Goal: Use online tool/utility: Utilize a website feature to perform a specific function

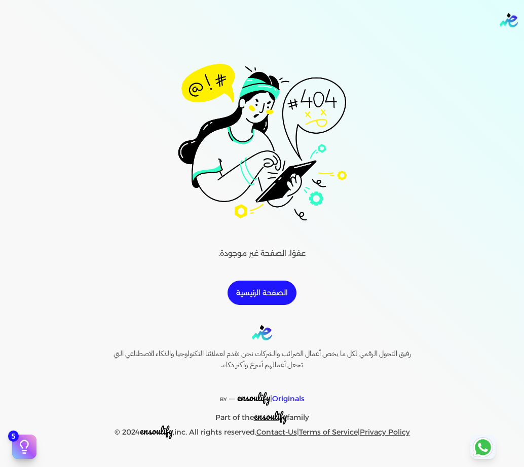
click at [255, 290] on link "الصفحة الرئيسية" at bounding box center [261, 292] width 69 height 24
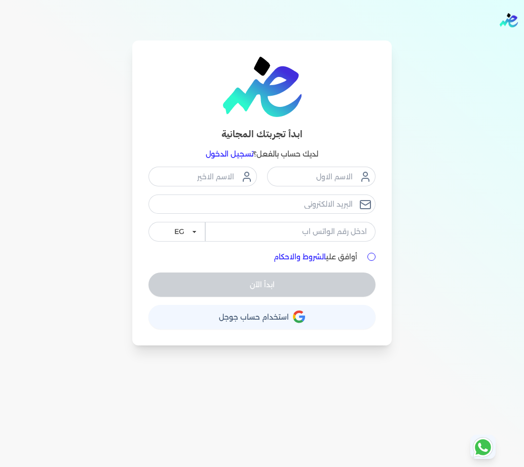
click at [258, 316] on span "استخدام حساب جوجل" at bounding box center [254, 316] width 70 height 7
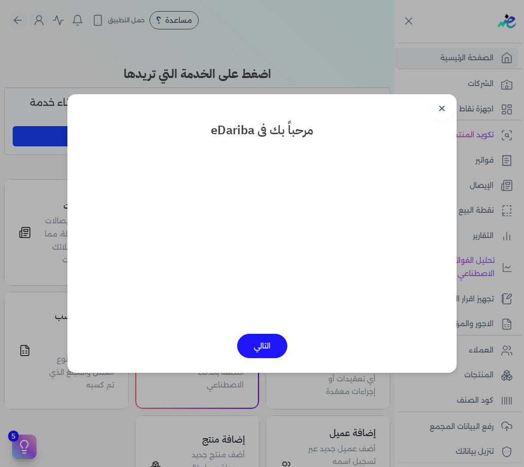
click at [445, 103] on link "✕" at bounding box center [441, 109] width 24 height 24
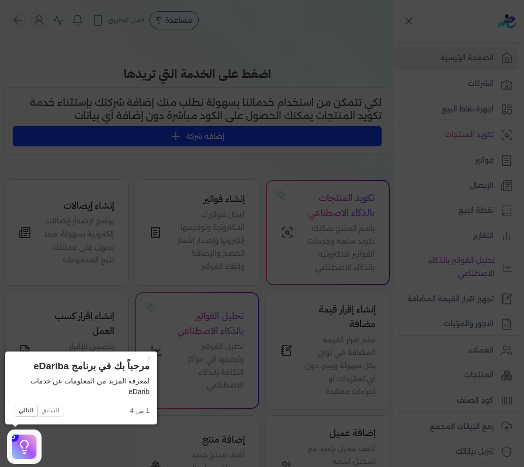
click at [337, 232] on icon at bounding box center [262, 233] width 524 height 467
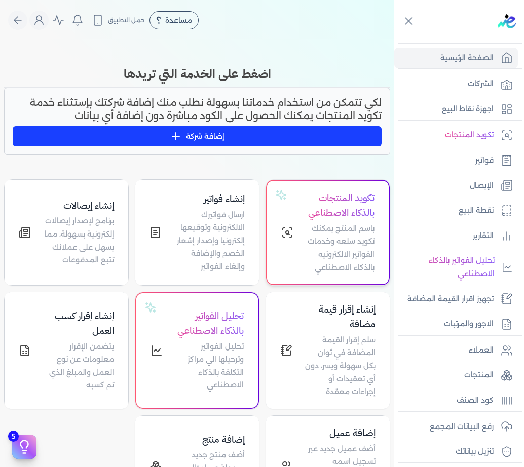
click at [313, 197] on h4 "تكويد المنتجات بالذكاء الاصطناعي" at bounding box center [339, 205] width 69 height 29
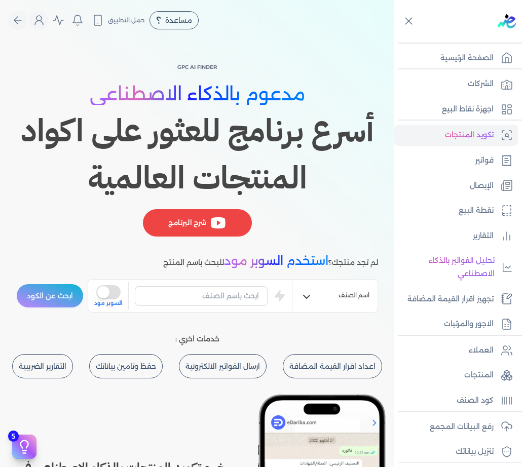
click at [110, 294] on button "is super mode" at bounding box center [108, 292] width 24 height 14
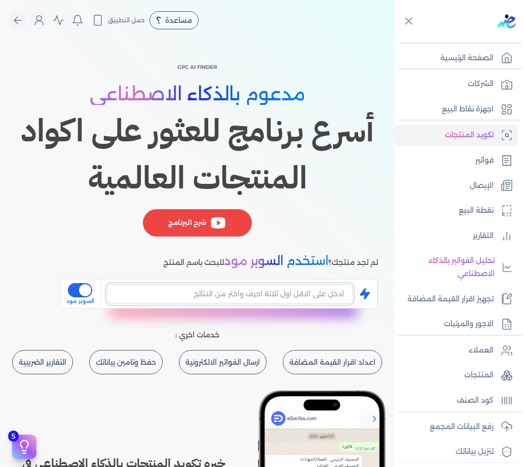
click at [187, 300] on input "text" at bounding box center [230, 293] width 246 height 19
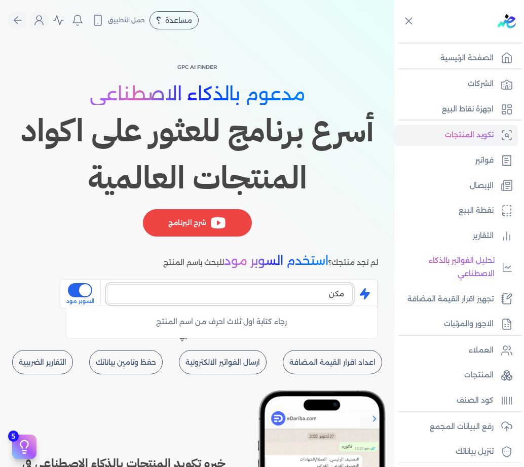
type input "مكن"
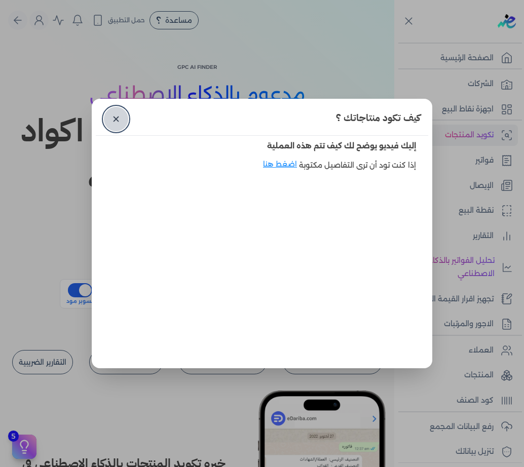
click at [111, 116] on link "✕" at bounding box center [116, 119] width 24 height 24
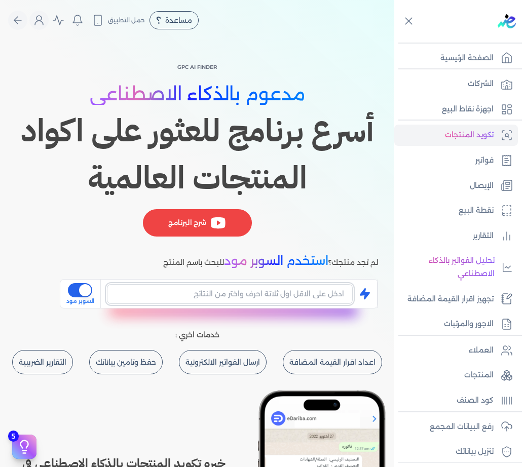
click at [299, 293] on input "text" at bounding box center [230, 293] width 246 height 19
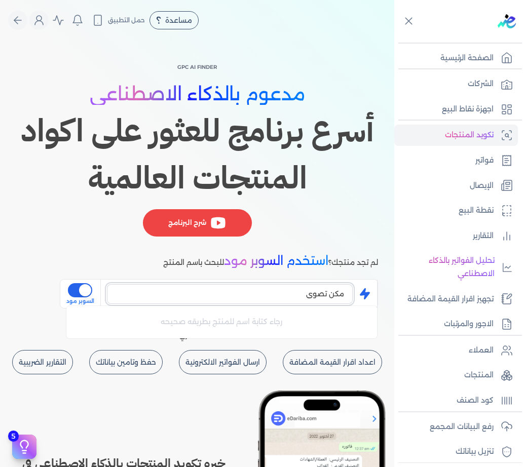
type input "مكن تصوير"
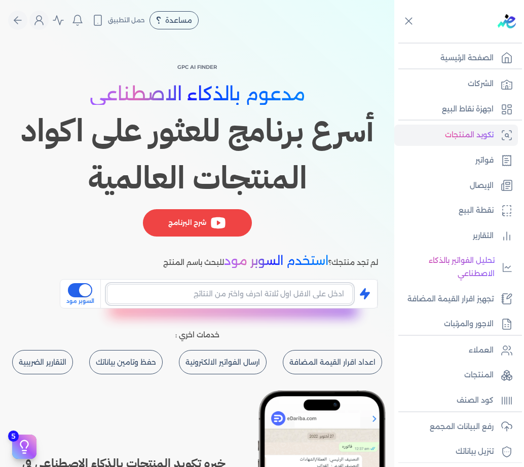
click at [279, 297] on input "text" at bounding box center [230, 293] width 246 height 19
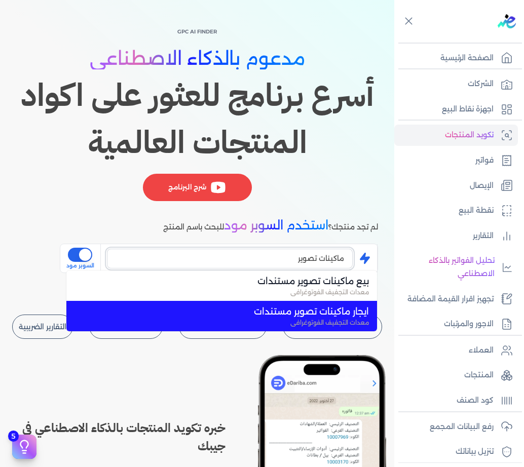
scroll to position [51, 0]
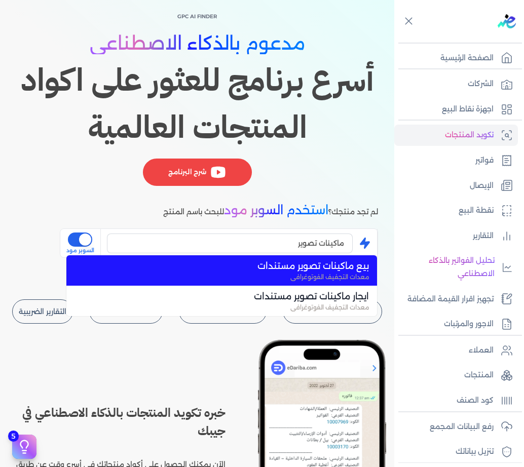
click at [251, 275] on span "معدات التجفيف الفوتوغرافي" at bounding box center [228, 276] width 282 height 9
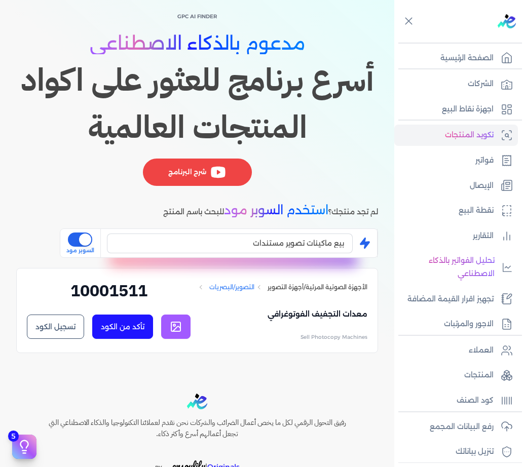
drag, startPoint x: 274, startPoint y: 303, endPoint x: 211, endPoint y: 302, distance: 63.3
click at [211, 296] on div "الأجهزة الصوتية المرئية/أجهزة التصوير التصوير/البصريات معدات طباعة/تحميض التصوير" at bounding box center [281, 286] width 171 height 17
click at [178, 333] on icon at bounding box center [176, 326] width 12 height 12
click at [235, 251] on input "بيع ماكينات تصوير مستندات" at bounding box center [230, 242] width 246 height 19
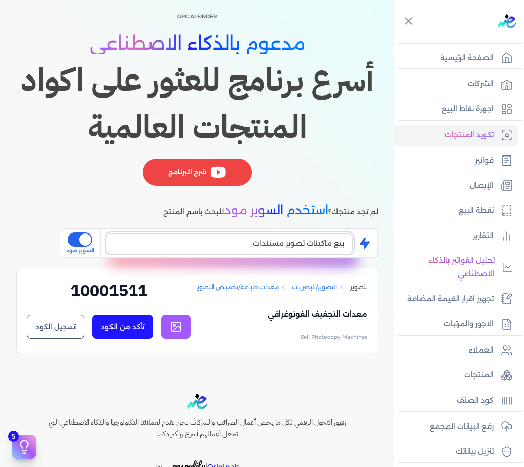
click at [235, 250] on input "بيع ماكينات تصوير مستندات" at bounding box center [230, 242] width 246 height 19
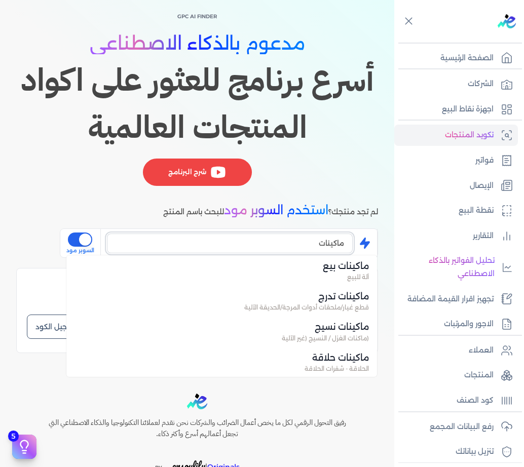
scroll to position [0, 0]
click at [237, 246] on input "ماكينات" at bounding box center [230, 242] width 246 height 19
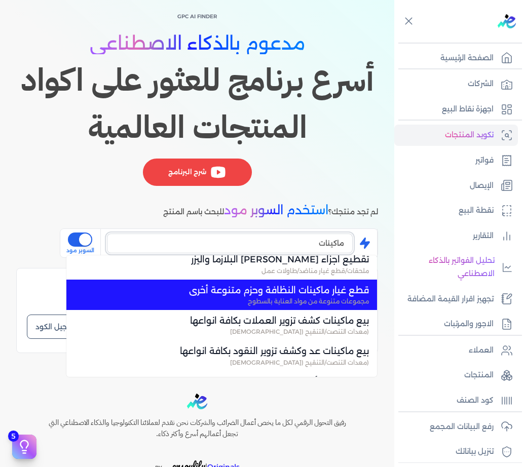
scroll to position [1100, 0]
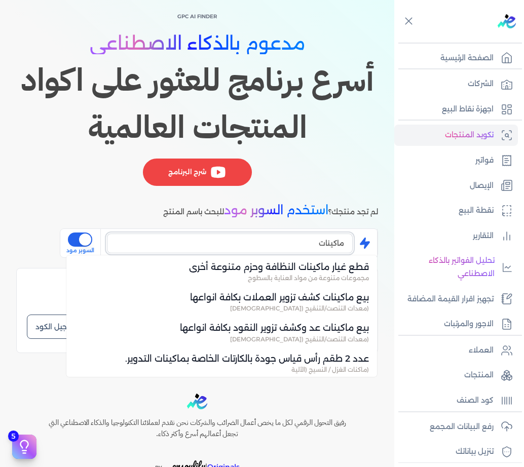
click at [261, 240] on input "ماكينات" at bounding box center [230, 242] width 246 height 19
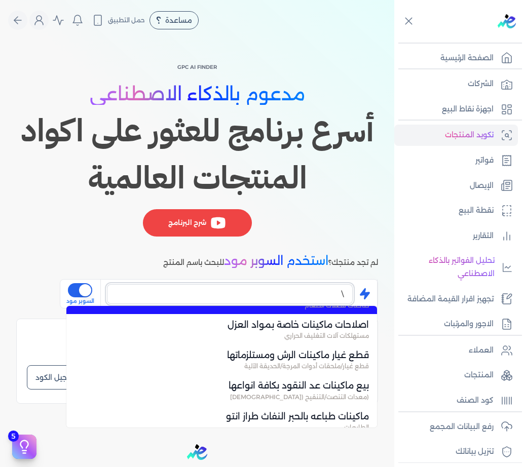
scroll to position [0, 0]
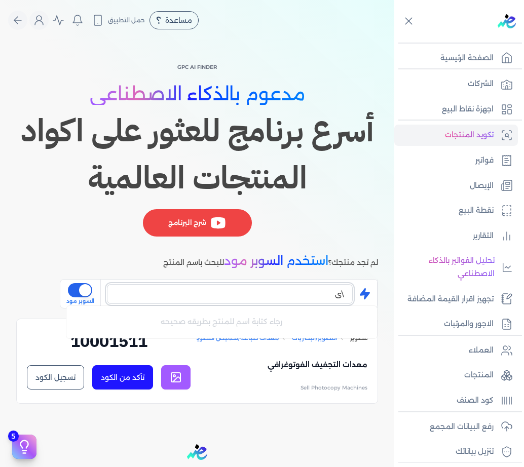
type input "\"
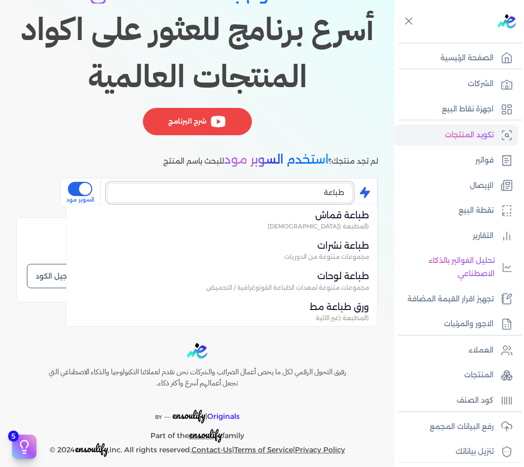
click at [287, 192] on input "طباعة" at bounding box center [230, 192] width 246 height 19
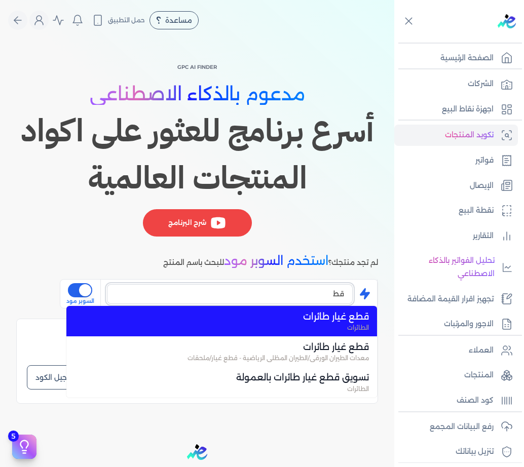
type input "ق"
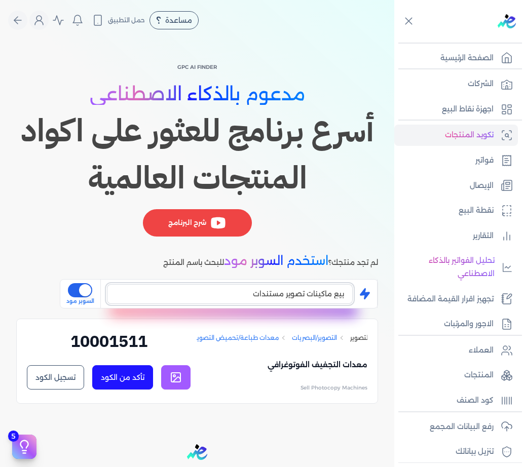
click at [312, 296] on input "بيع ماكينات تصوير مستندات" at bounding box center [230, 293] width 246 height 19
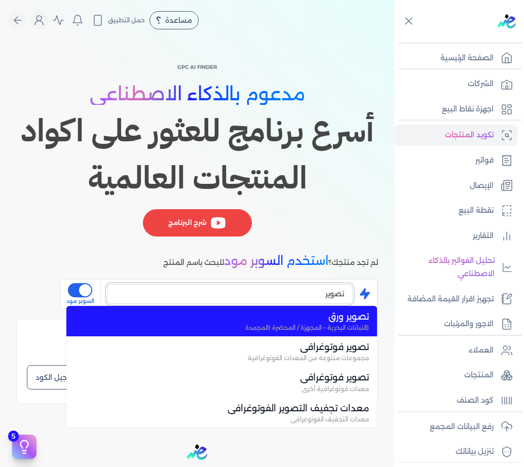
scroll to position [551, 0]
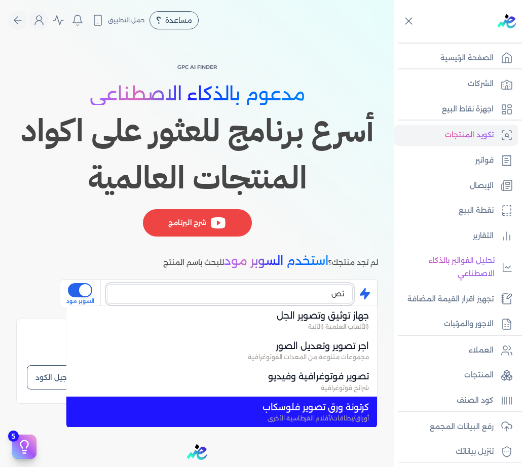
type input "ت"
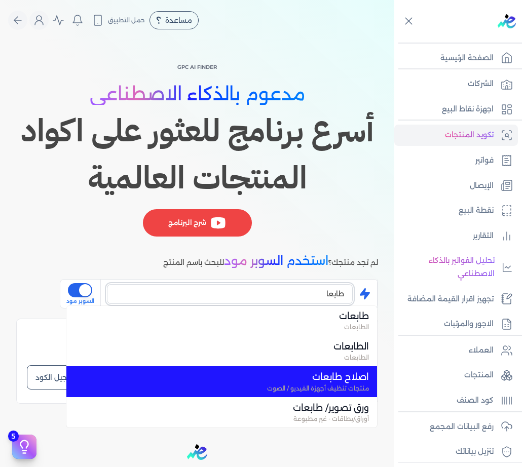
scroll to position [0, 0]
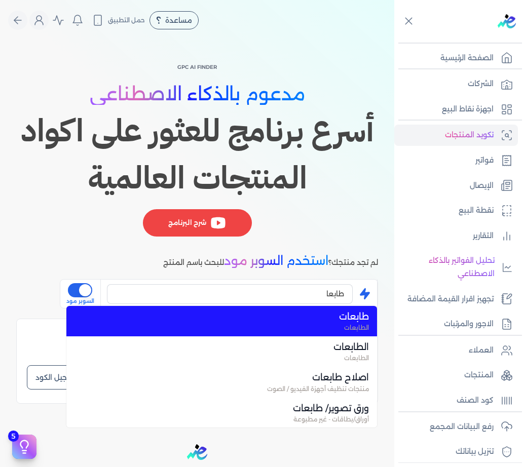
click at [278, 329] on span "الطابعات" at bounding box center [228, 327] width 282 height 9
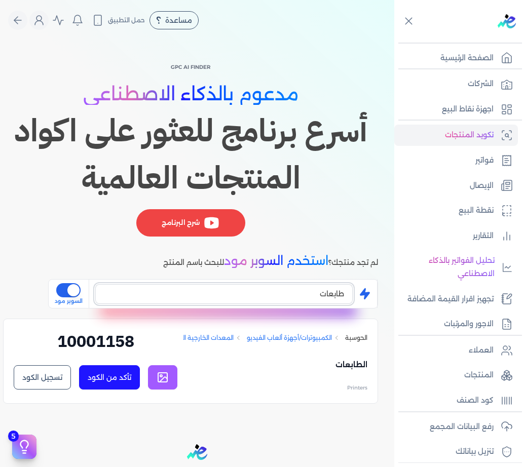
scroll to position [0, -86]
click at [170, 385] on link at bounding box center [162, 377] width 29 height 24
click at [323, 297] on input "طابعات" at bounding box center [223, 293] width 257 height 19
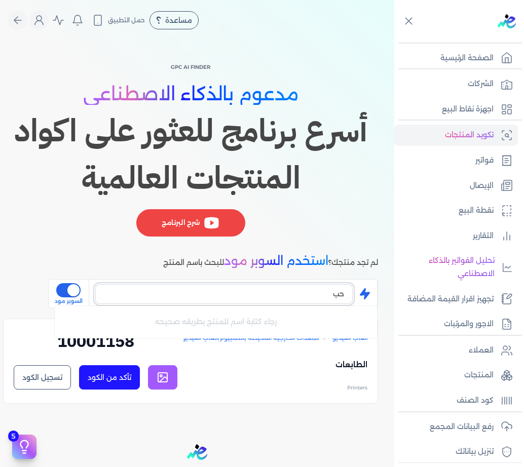
type input "ح"
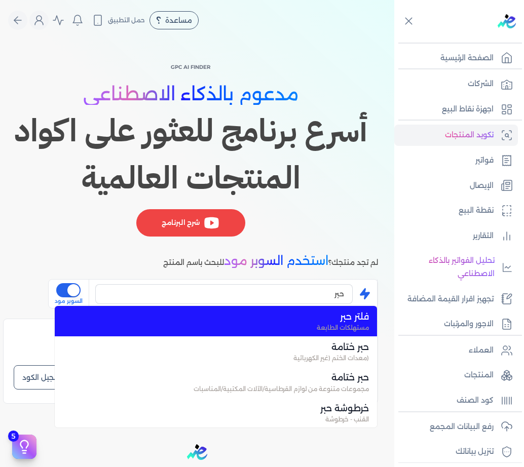
click at [285, 331] on span "مستهلكات الطابعة" at bounding box center [222, 327] width 294 height 9
type input "فلتر حبر"
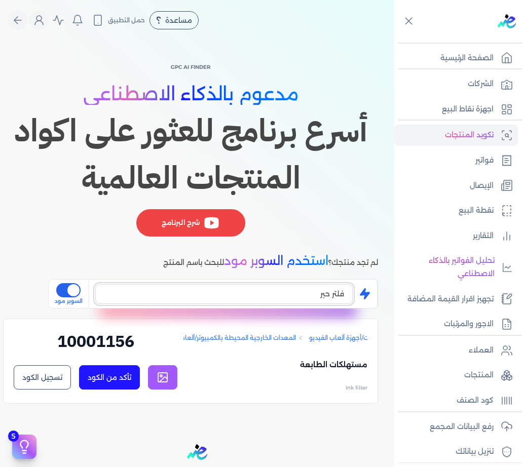
scroll to position [0, -70]
click at [162, 380] on icon at bounding box center [162, 377] width 12 height 12
click at [90, 344] on h2 "10001156" at bounding box center [96, 345] width 164 height 32
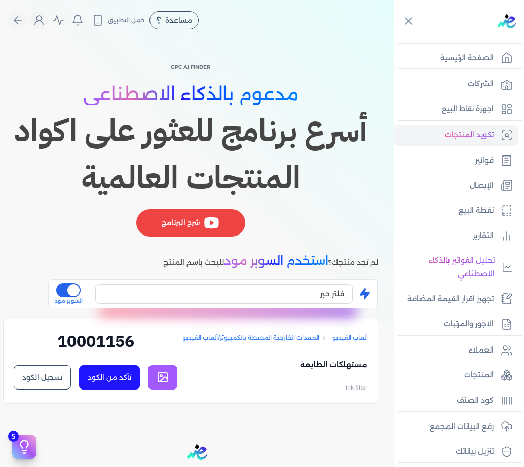
click at [90, 344] on h2 "10001156" at bounding box center [96, 345] width 164 height 32
click at [156, 383] on icon at bounding box center [162, 377] width 12 height 12
copy div "10001156 تأكد من الكود تسجيل الكود ✕"
